Goal: Task Accomplishment & Management: Use online tool/utility

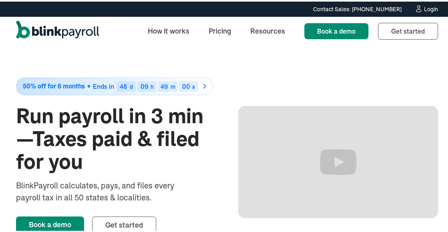
click at [424, 5] on div "Login" at bounding box center [431, 8] width 14 height 6
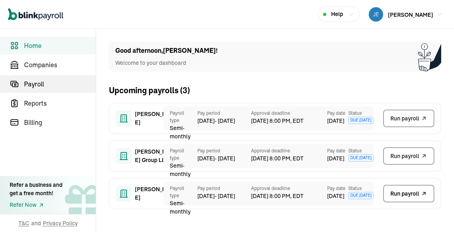
click at [42, 82] on span "Payroll" at bounding box center [60, 84] width 72 height 10
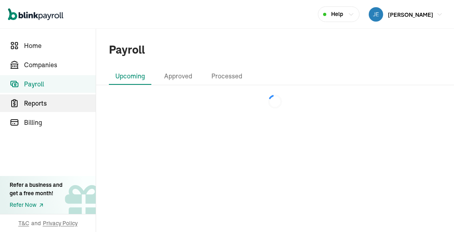
click at [39, 99] on span "Reports" at bounding box center [60, 103] width 72 height 10
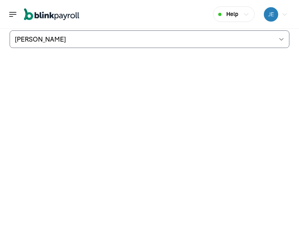
scroll to position [43, 0]
click at [268, 14] on img "button" at bounding box center [271, 14] width 14 height 14
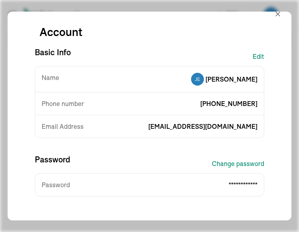
scroll to position [0, 0]
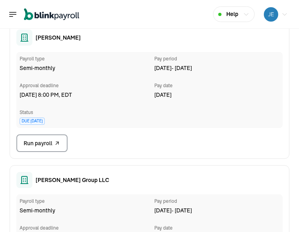
scroll to position [120, 0]
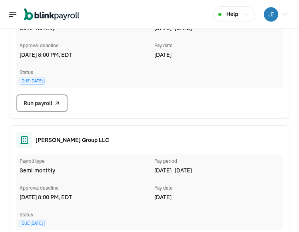
click at [76, 140] on span "[PERSON_NAME] Group LLC" at bounding box center [73, 140] width 74 height 8
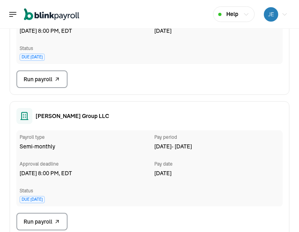
scroll to position [160, 0]
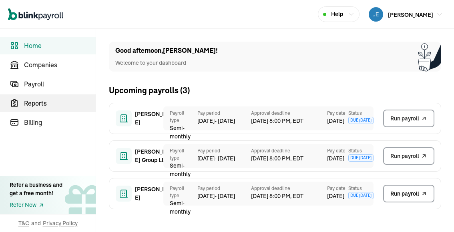
click at [44, 103] on span "Reports" at bounding box center [60, 103] width 72 height 10
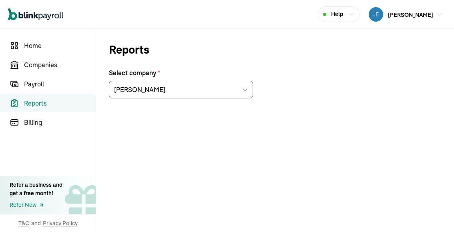
click at [246, 89] on icon at bounding box center [245, 90] width 4 height 2
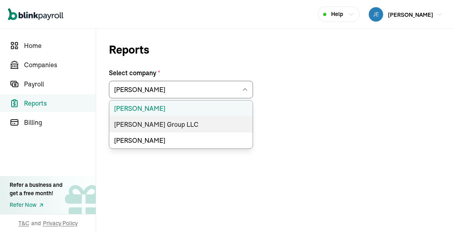
click at [150, 121] on li "[PERSON_NAME] Group LLC" at bounding box center [180, 124] width 143 height 16
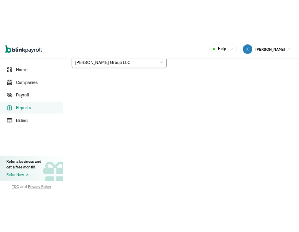
scroll to position [43, 0]
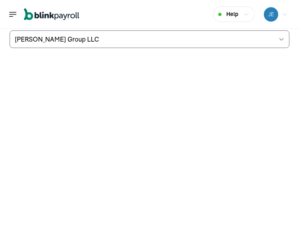
click at [278, 37] on icon at bounding box center [281, 39] width 6 height 6
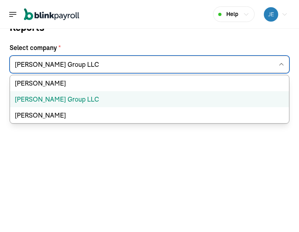
scroll to position [1, 0]
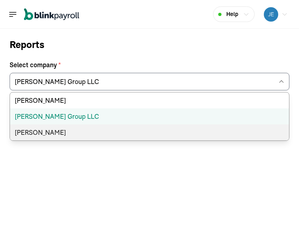
click at [54, 131] on li "[PERSON_NAME]" at bounding box center [149, 132] width 279 height 16
type input "[PERSON_NAME]"
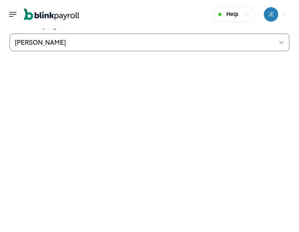
scroll to position [43, 0]
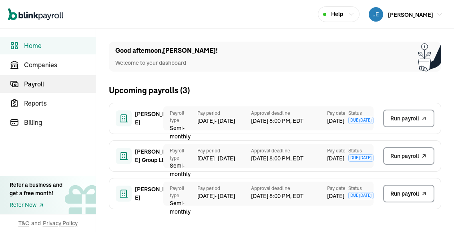
click at [42, 82] on span "Payroll" at bounding box center [60, 84] width 72 height 10
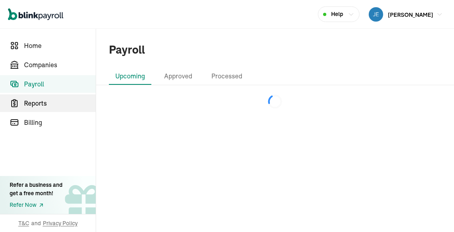
click at [39, 99] on span "Reports" at bounding box center [60, 103] width 72 height 10
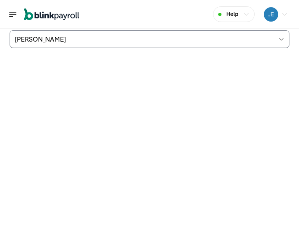
scroll to position [43, 0]
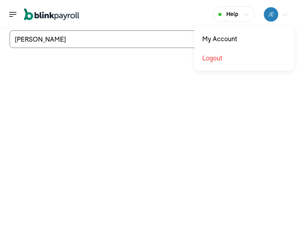
click at [268, 14] on img "button" at bounding box center [271, 14] width 14 height 14
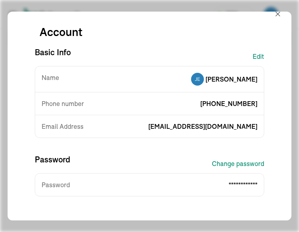
scroll to position [0, 0]
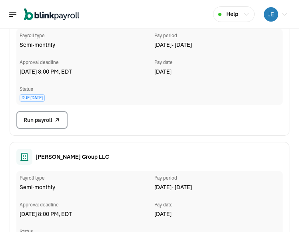
scroll to position [120, 0]
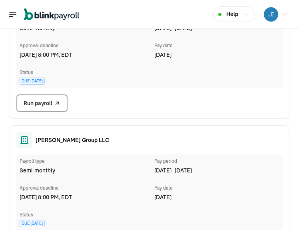
click at [76, 140] on span "Andrew A. Atalla Group LLC" at bounding box center [73, 140] width 74 height 8
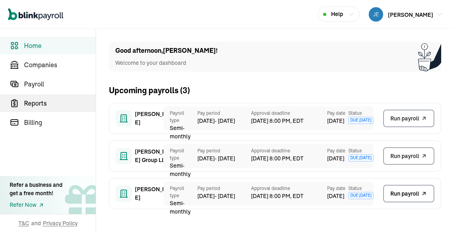
click at [44, 103] on span "Reports" at bounding box center [60, 103] width 72 height 10
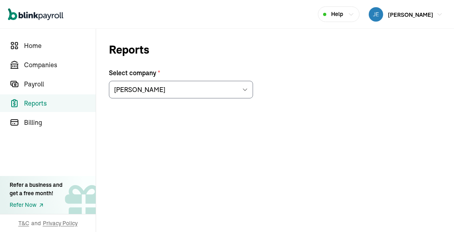
click at [246, 89] on icon at bounding box center [245, 90] width 4 height 2
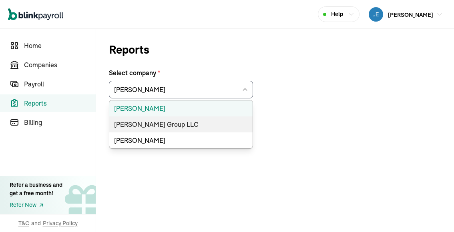
click at [150, 121] on li "Andrew A. Atalla Group LLC" at bounding box center [180, 124] width 143 height 16
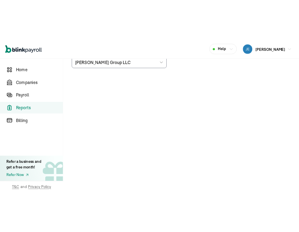
scroll to position [43, 0]
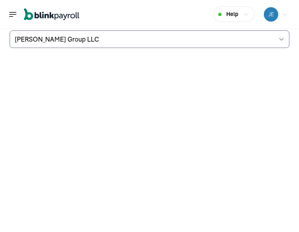
click at [278, 37] on icon at bounding box center [281, 39] width 6 height 6
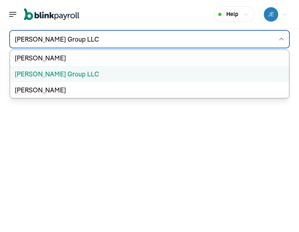
scroll to position [1, 0]
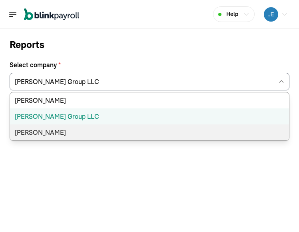
click at [54, 131] on li "Mark J. Krowiak" at bounding box center [149, 132] width 279 height 16
type input "Mark J. Krowiak"
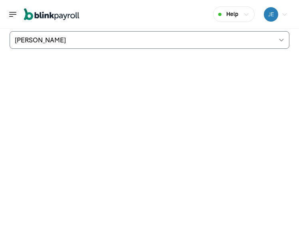
scroll to position [43, 0]
